Goal: Task Accomplishment & Management: Use online tool/utility

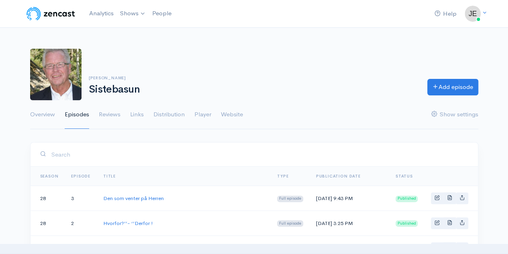
click at [174, 111] on link "Distribution" at bounding box center [169, 114] width 31 height 29
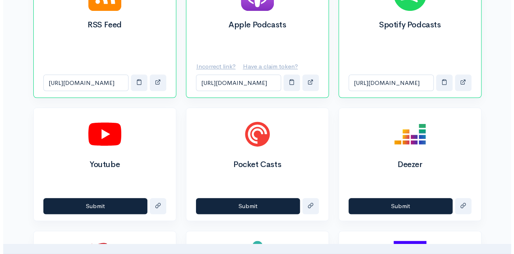
scroll to position [345, 0]
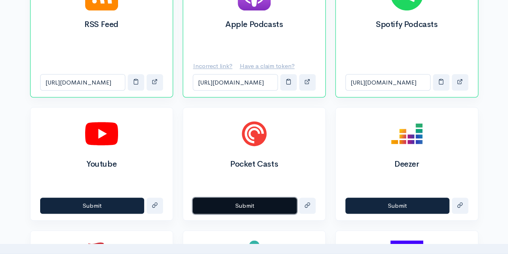
click at [256, 203] on button "Submit" at bounding box center [245, 205] width 104 height 16
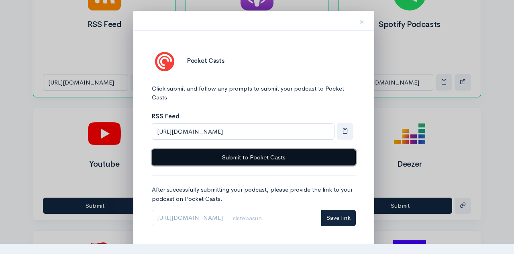
click at [274, 157] on button "Submit to Pocket Casts" at bounding box center [254, 157] width 204 height 16
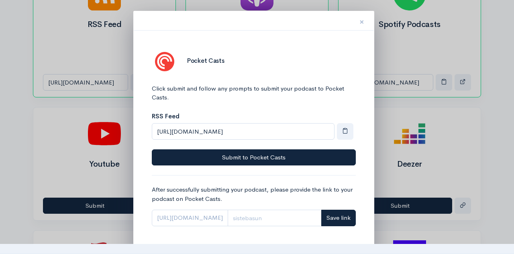
click at [312, 111] on div "× Pocket Casts Click submit and follow any prompts to submit your podcast to Po…" at bounding box center [253, 136] width 241 height 250
click at [345, 131] on span "button" at bounding box center [345, 130] width 6 height 6
click at [348, 129] on span "button" at bounding box center [345, 130] width 6 height 6
